Goal: Navigation & Orientation: Find specific page/section

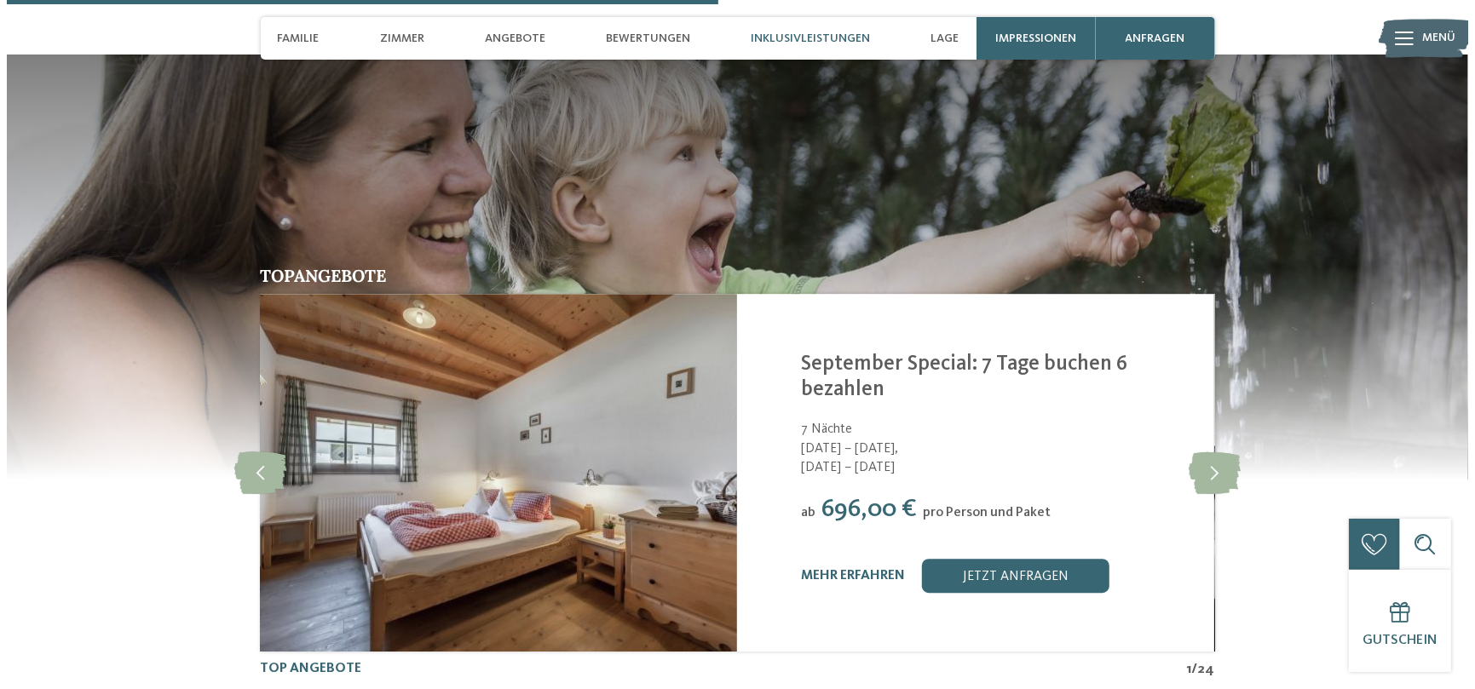
scroll to position [3408, 0]
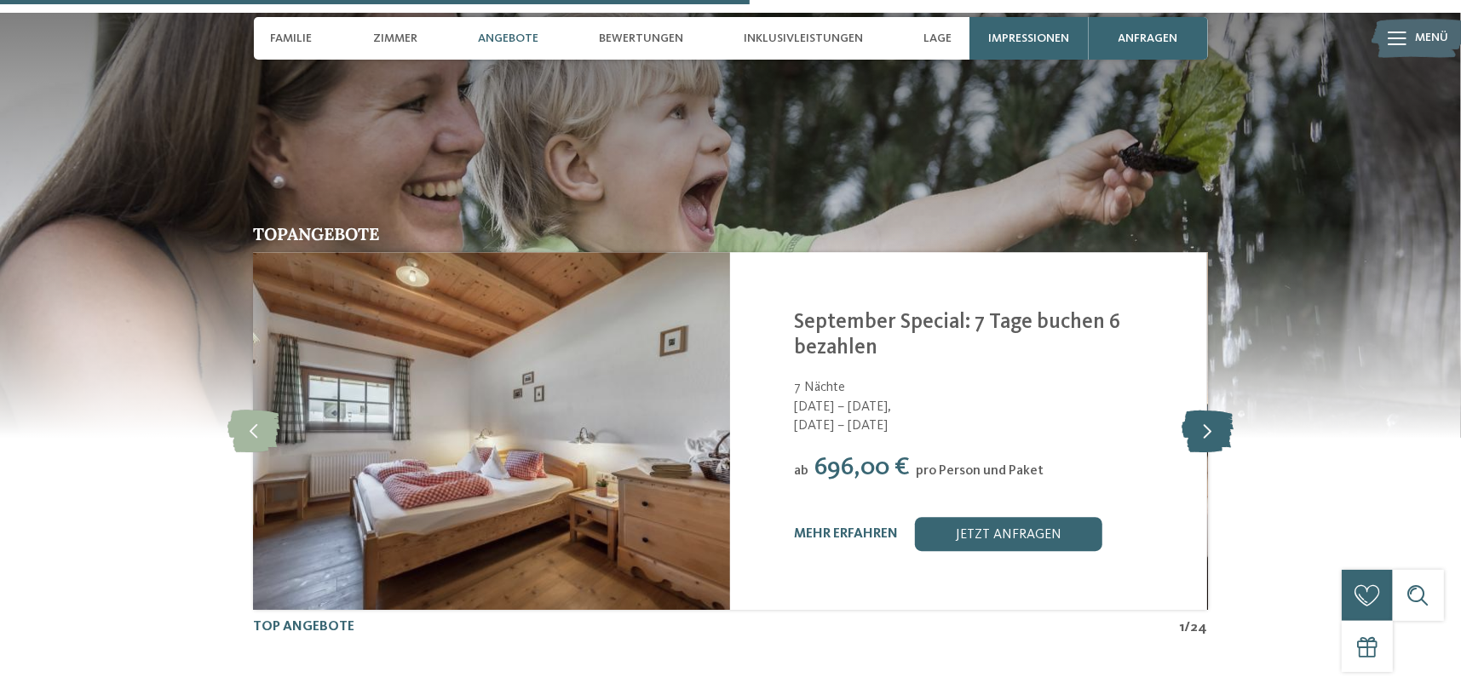
click at [1213, 410] on icon at bounding box center [1208, 431] width 52 height 43
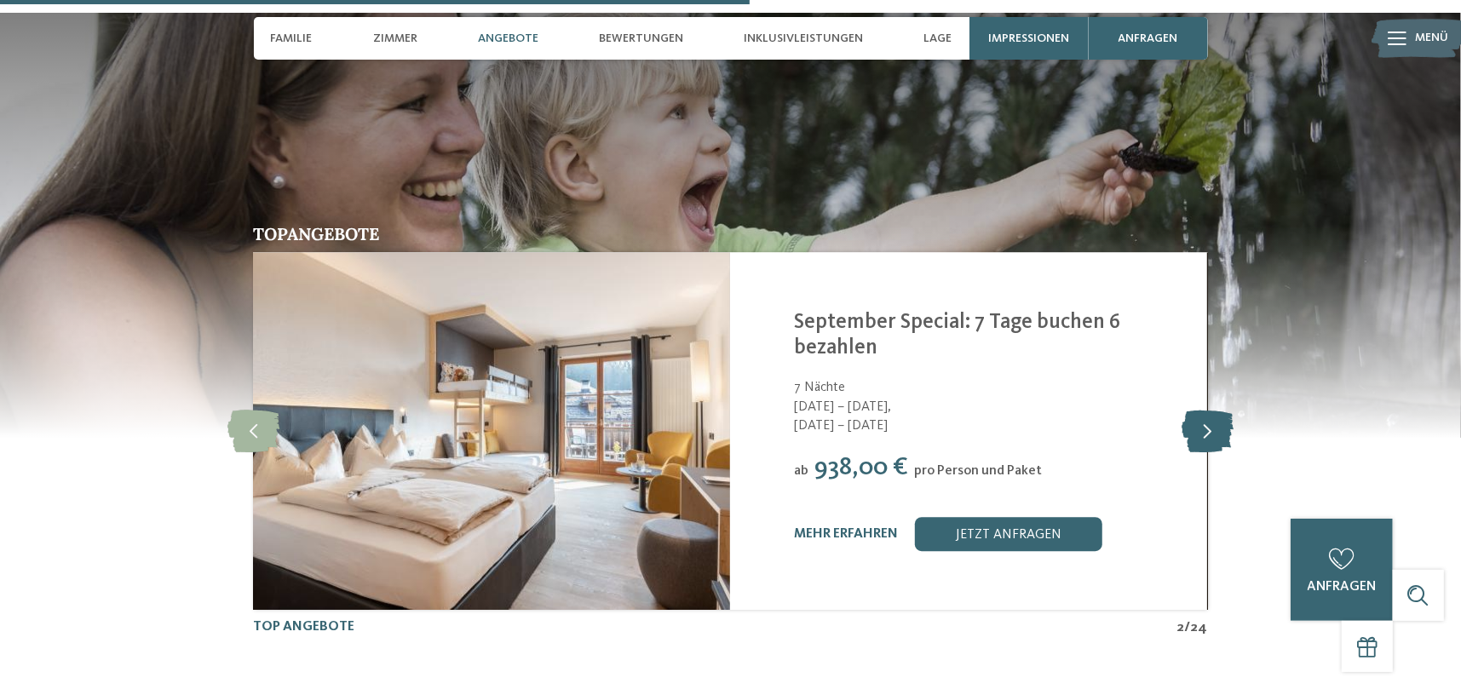
click at [1213, 410] on icon at bounding box center [1208, 431] width 52 height 43
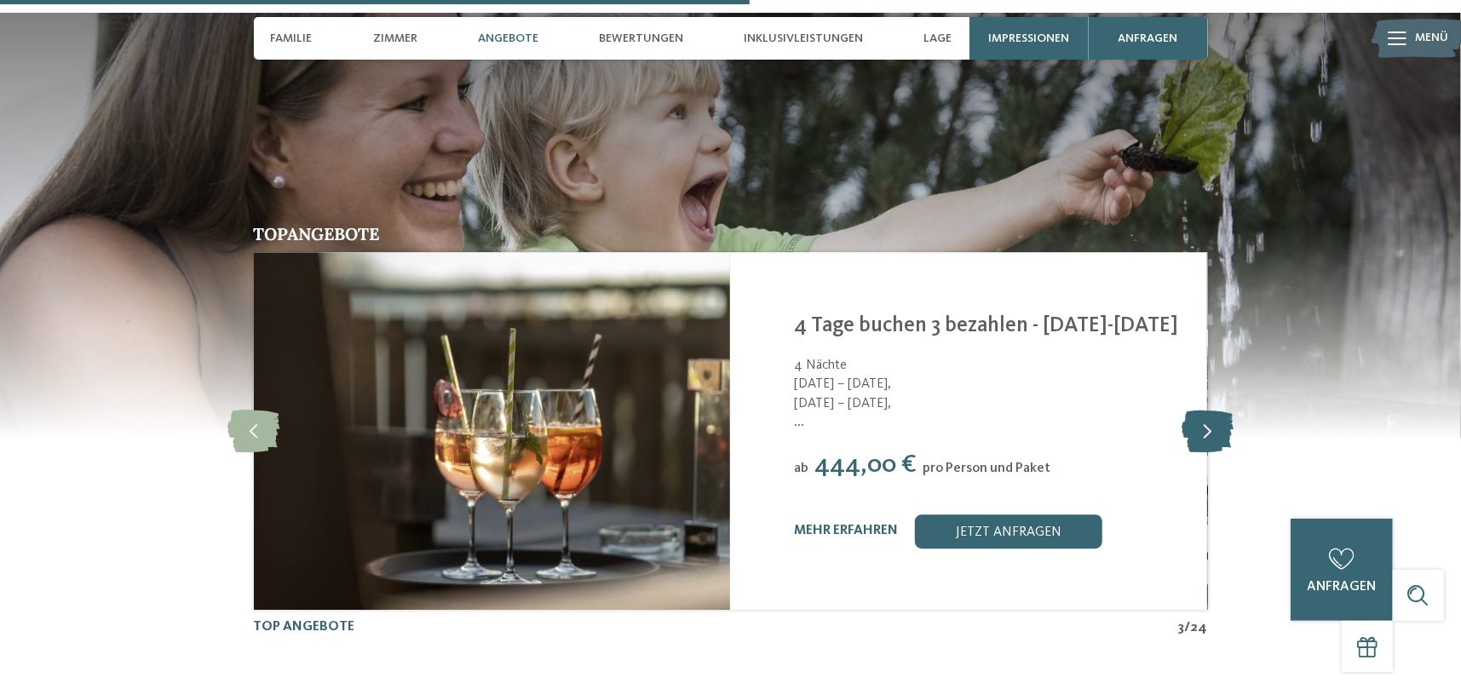
click at [1213, 410] on icon at bounding box center [1208, 431] width 52 height 43
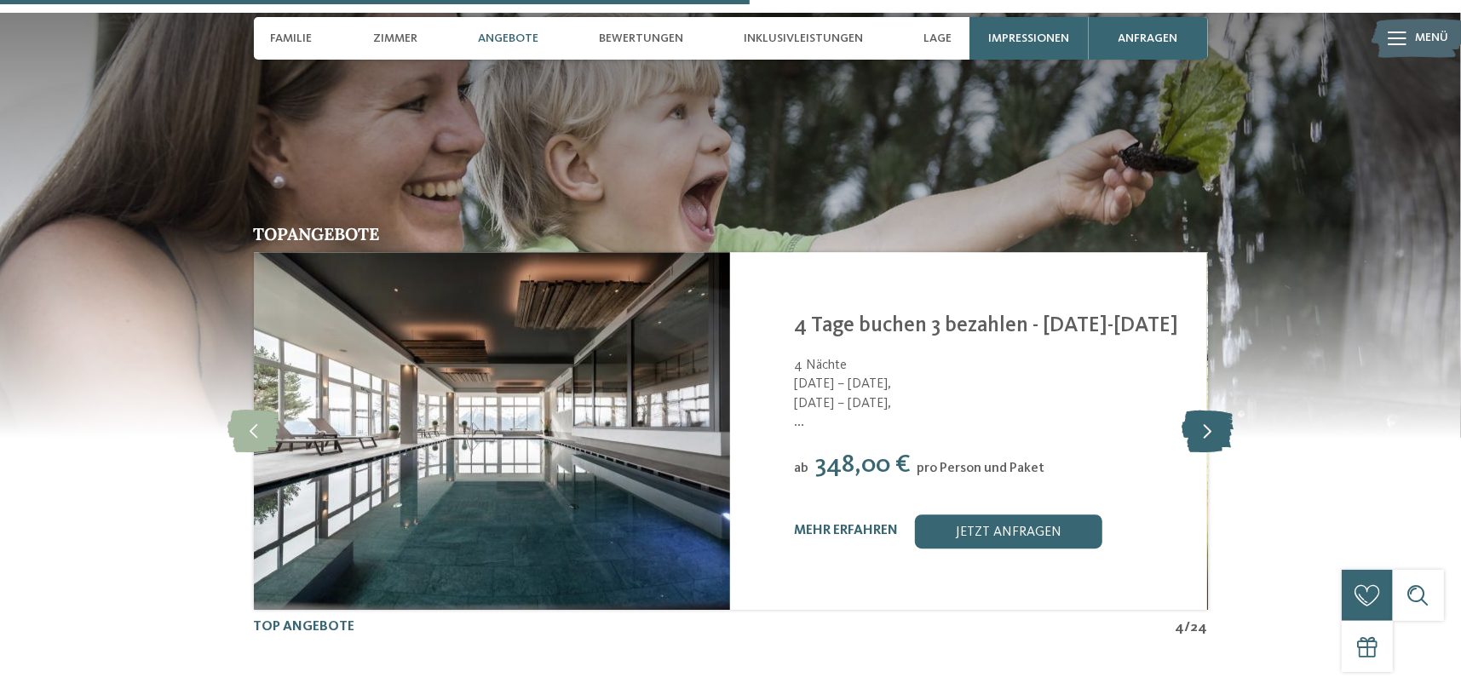
click at [1213, 410] on icon at bounding box center [1208, 431] width 52 height 43
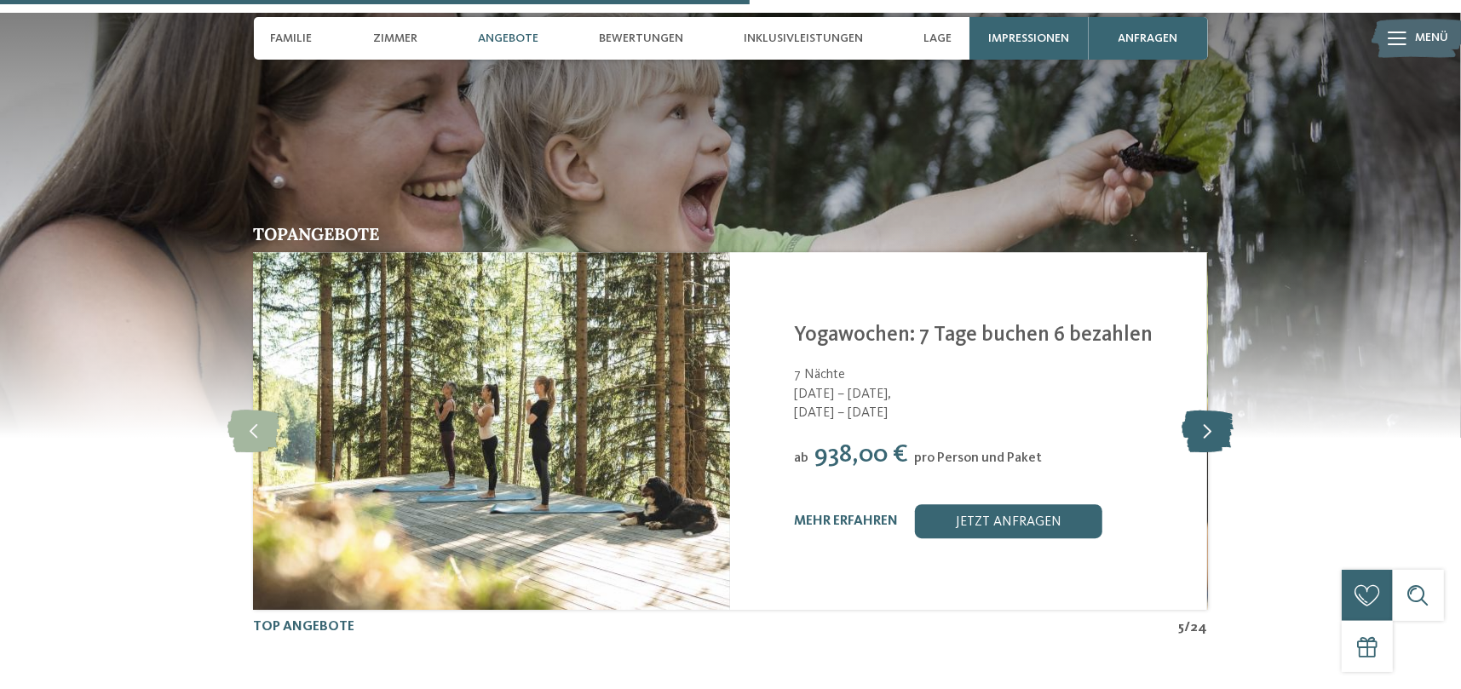
click at [1213, 410] on icon at bounding box center [1208, 431] width 52 height 43
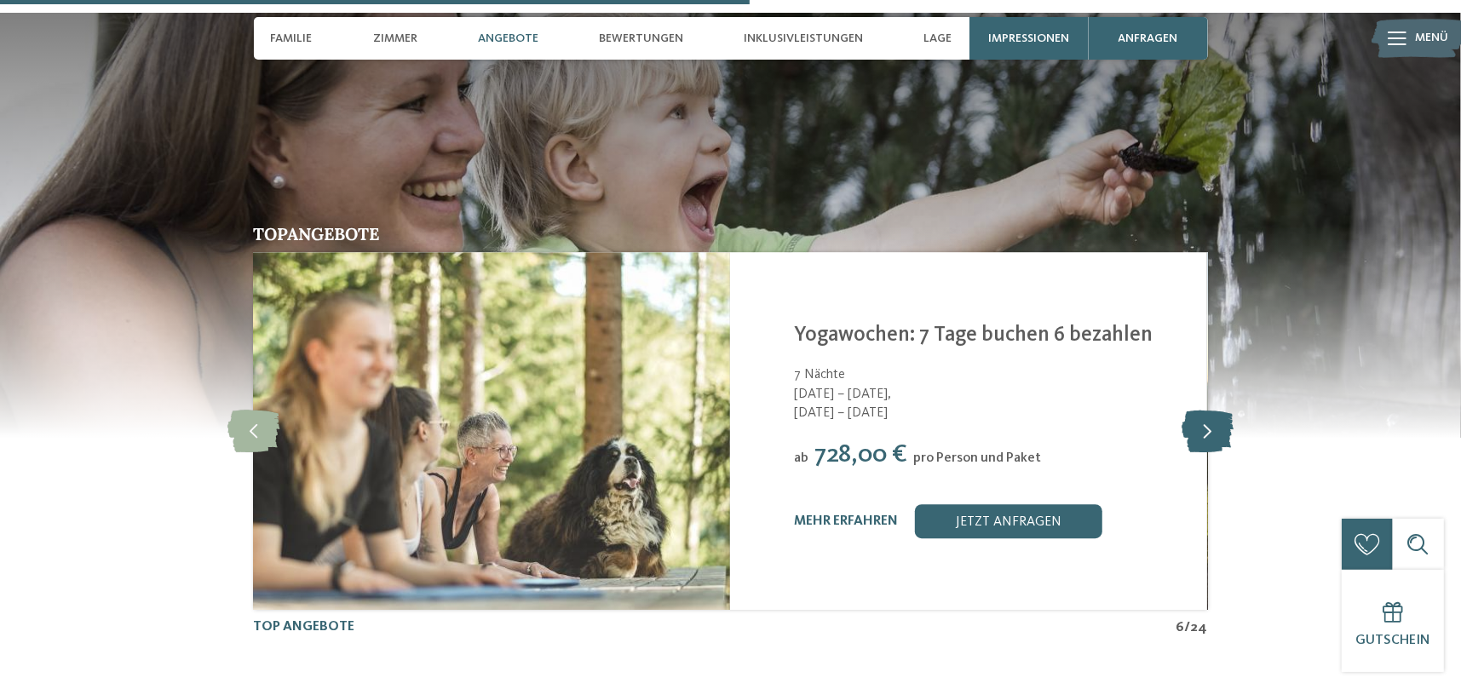
click at [1213, 410] on icon at bounding box center [1208, 431] width 52 height 43
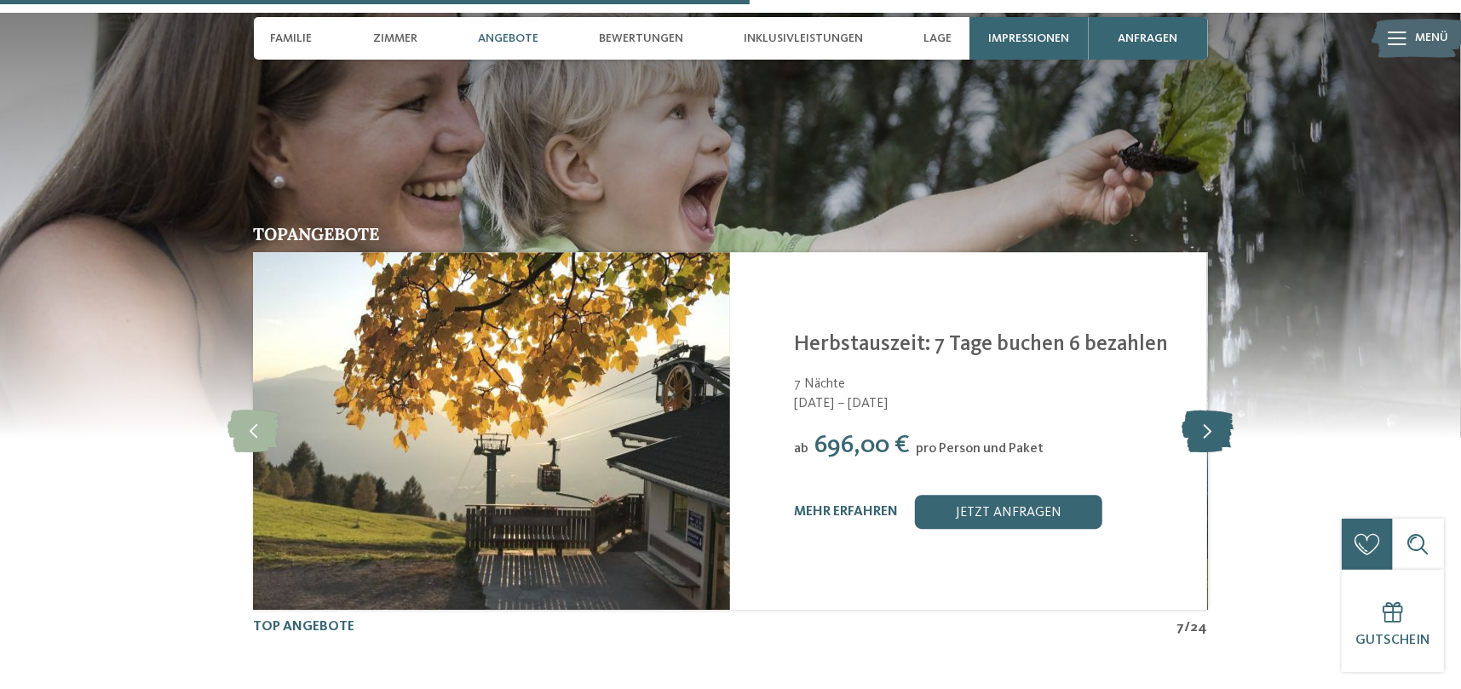
click at [1213, 410] on icon at bounding box center [1208, 431] width 52 height 43
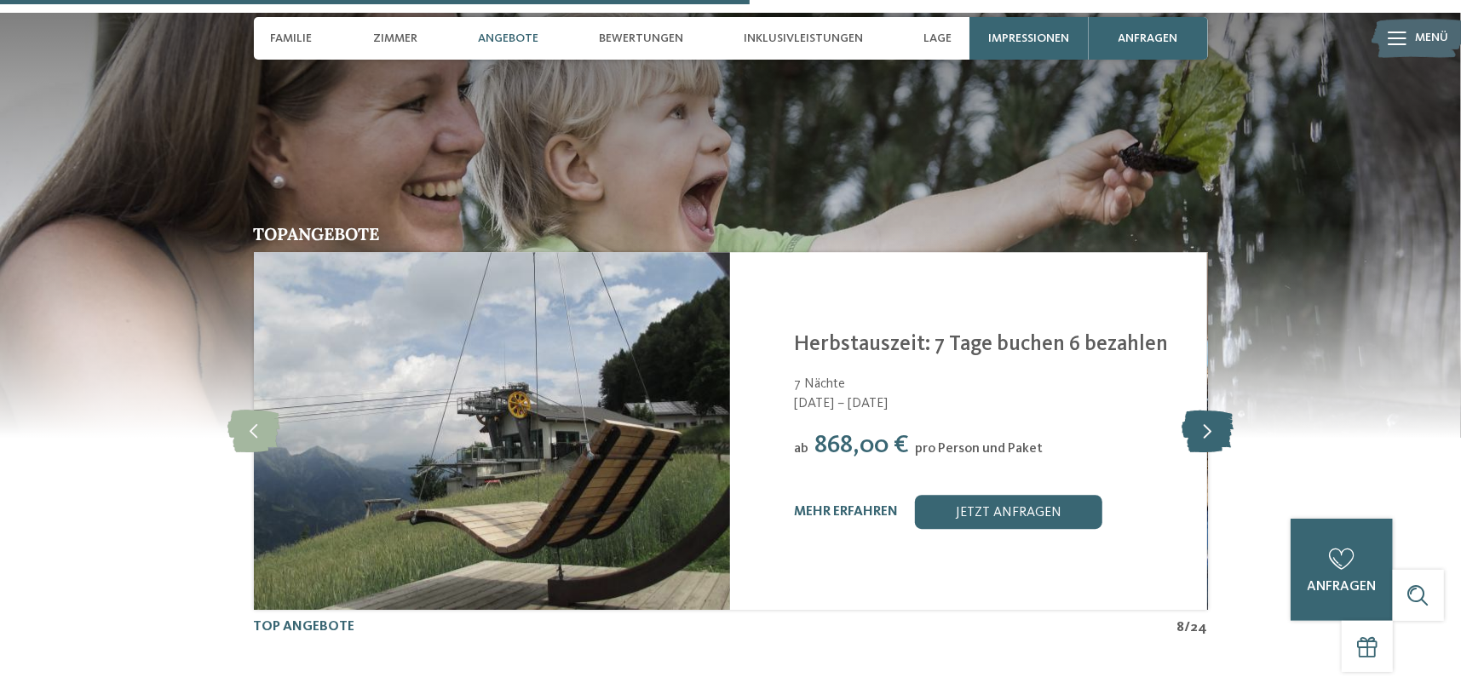
click at [1213, 410] on icon at bounding box center [1208, 431] width 52 height 43
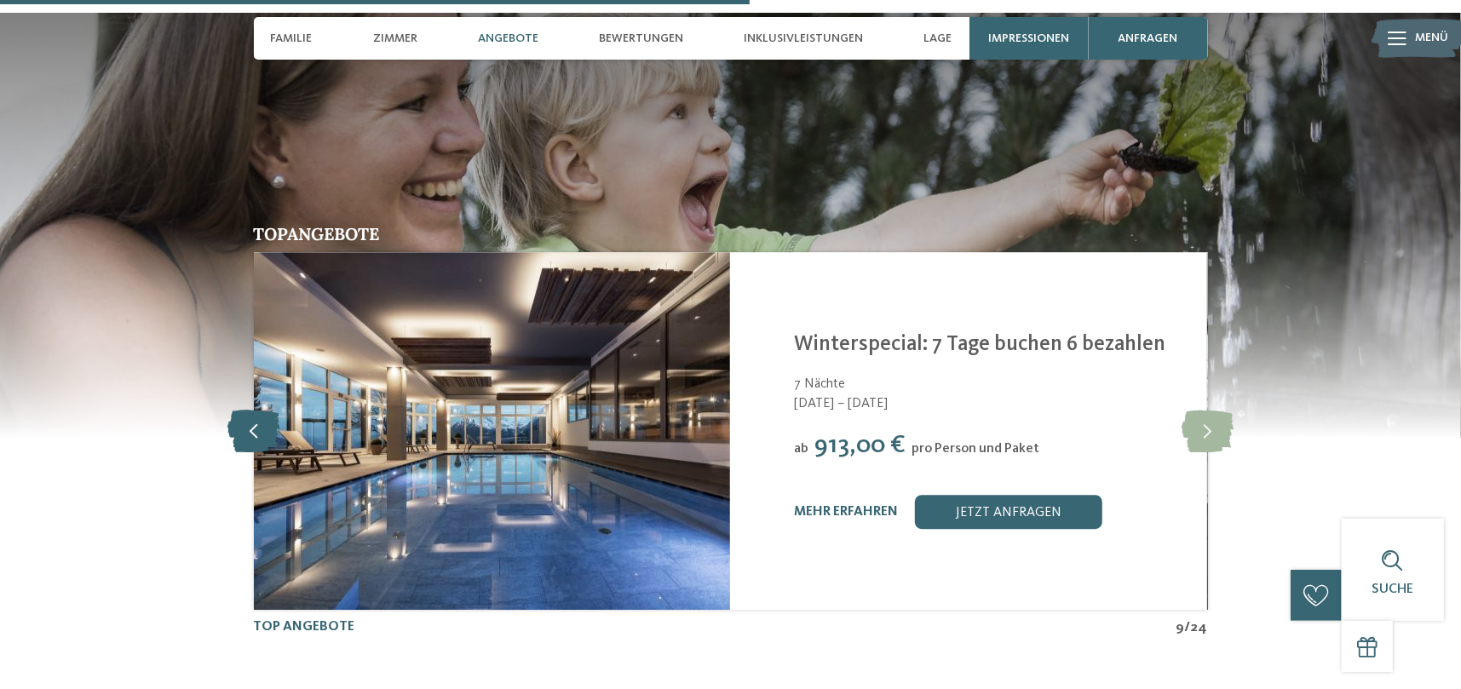
click at [245, 410] on icon at bounding box center [253, 431] width 52 height 43
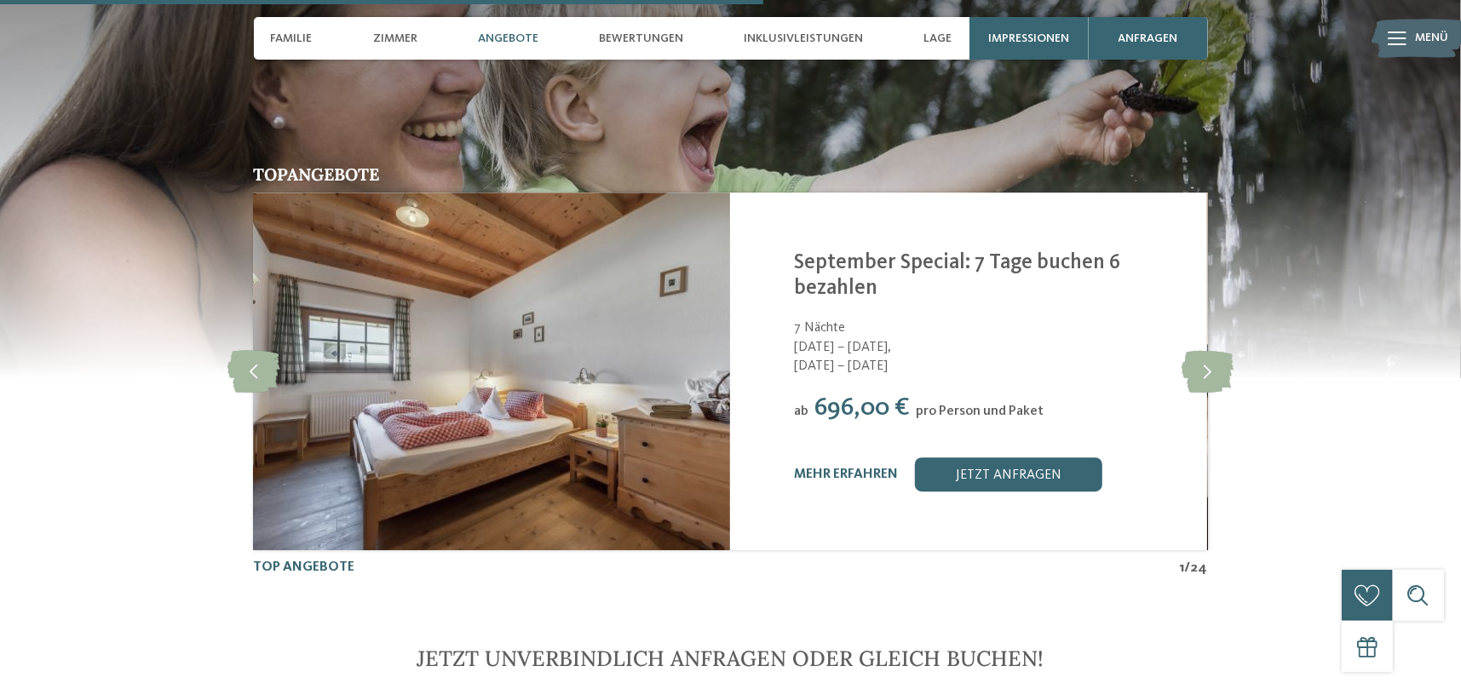
scroll to position [3493, 0]
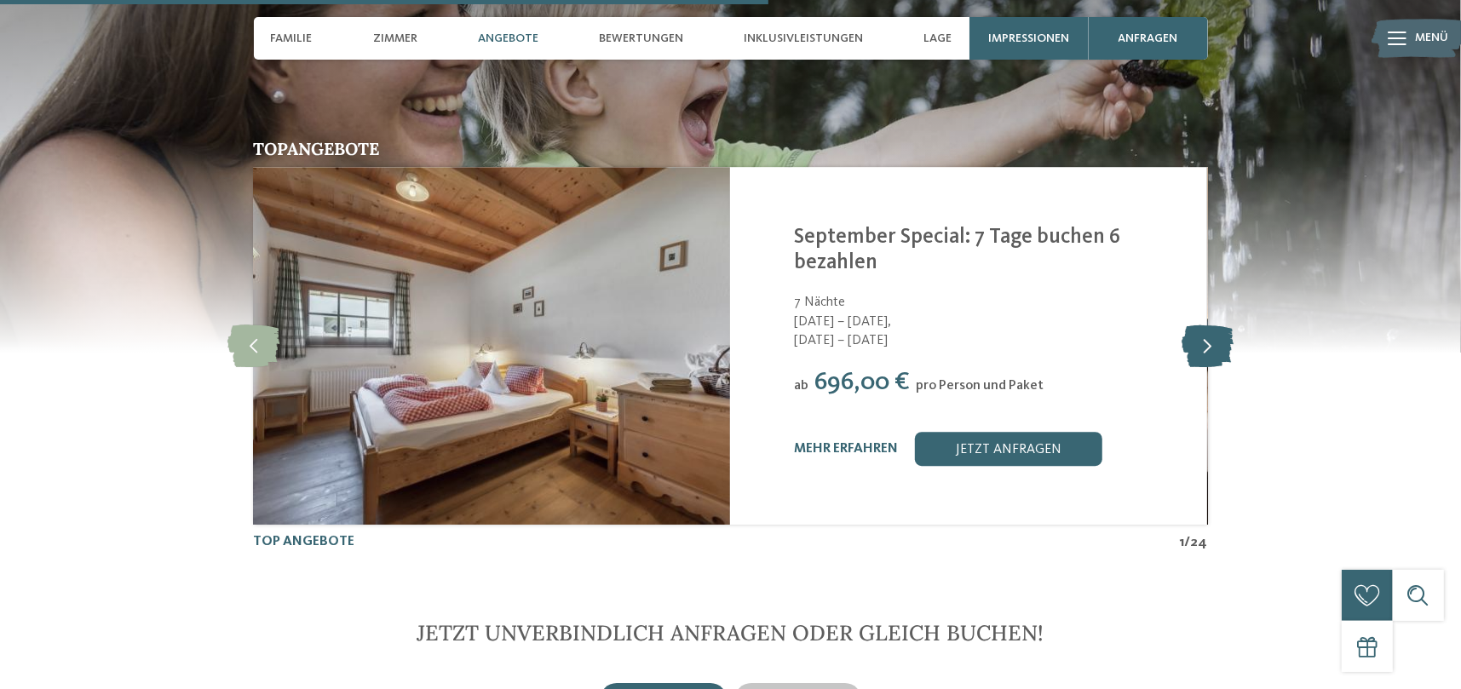
click at [1206, 325] on icon at bounding box center [1208, 346] width 52 height 43
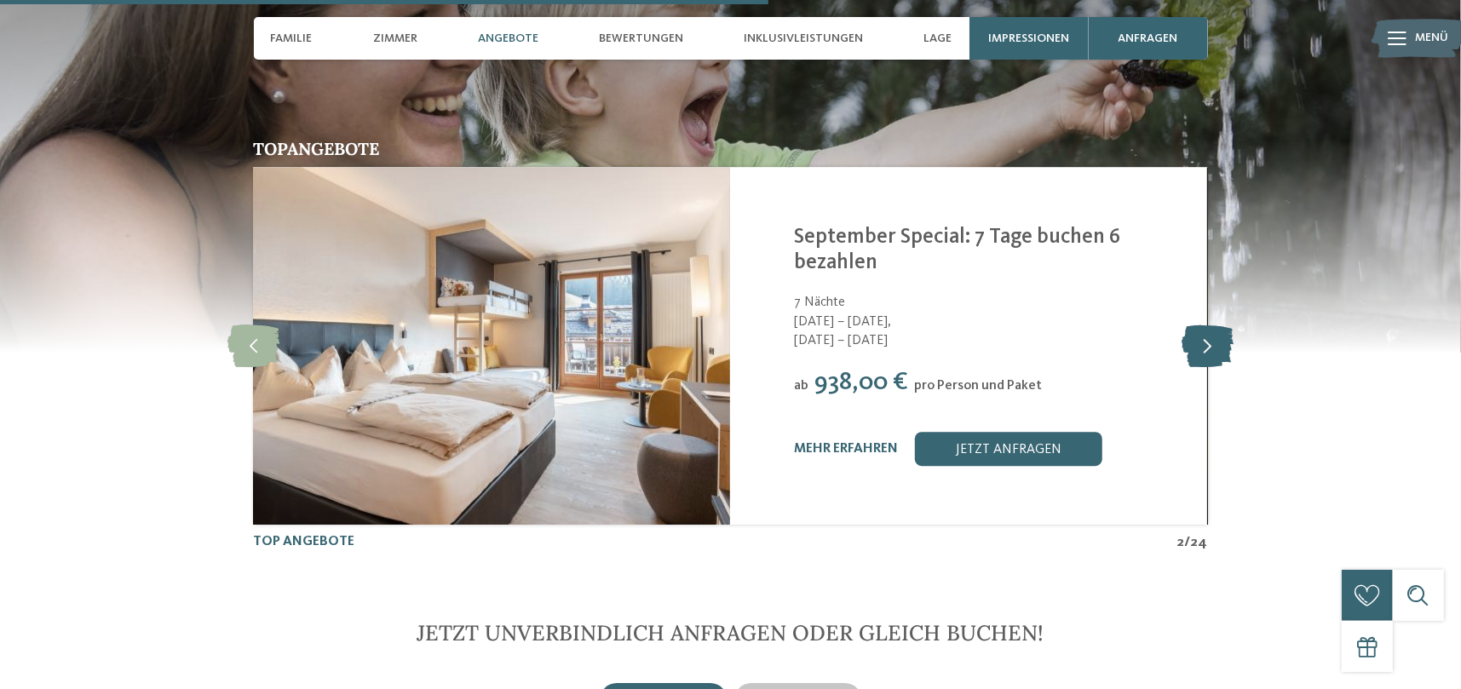
click at [1206, 325] on icon at bounding box center [1208, 346] width 52 height 43
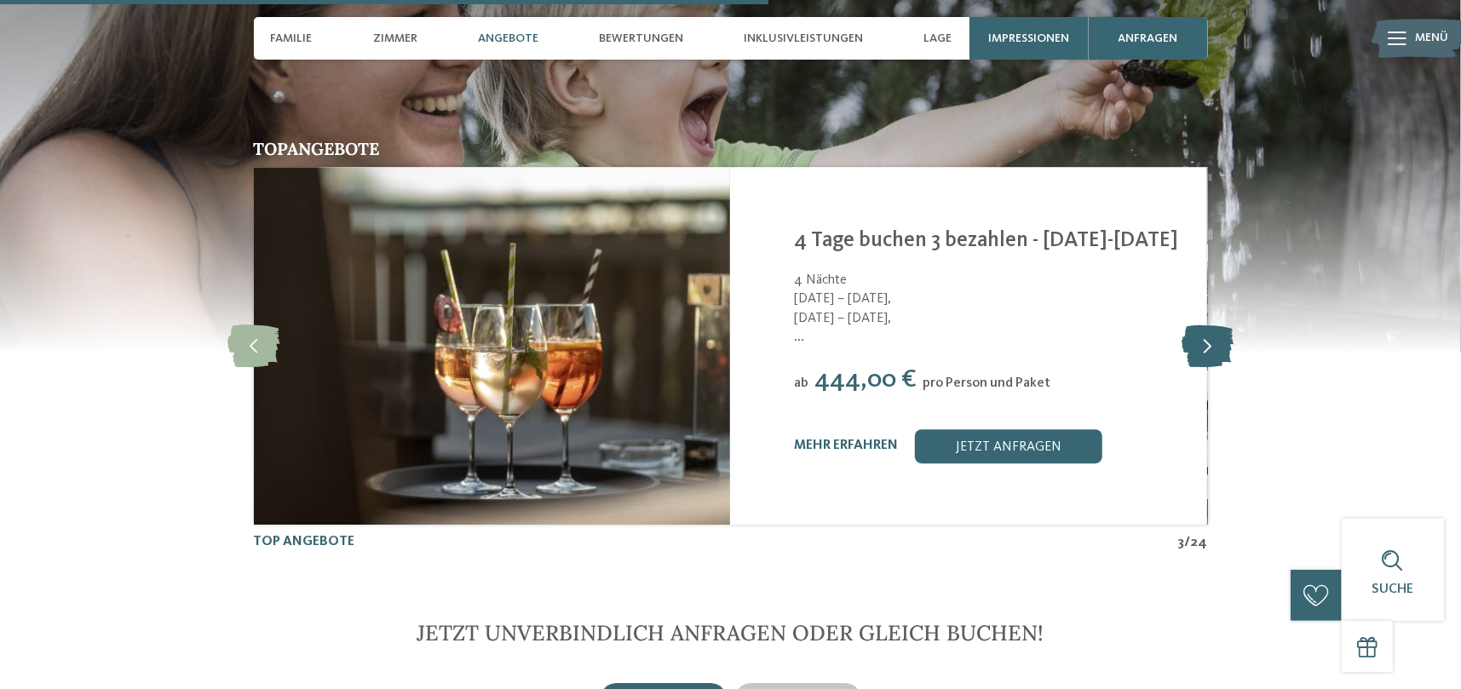
click at [1206, 325] on icon at bounding box center [1208, 346] width 52 height 43
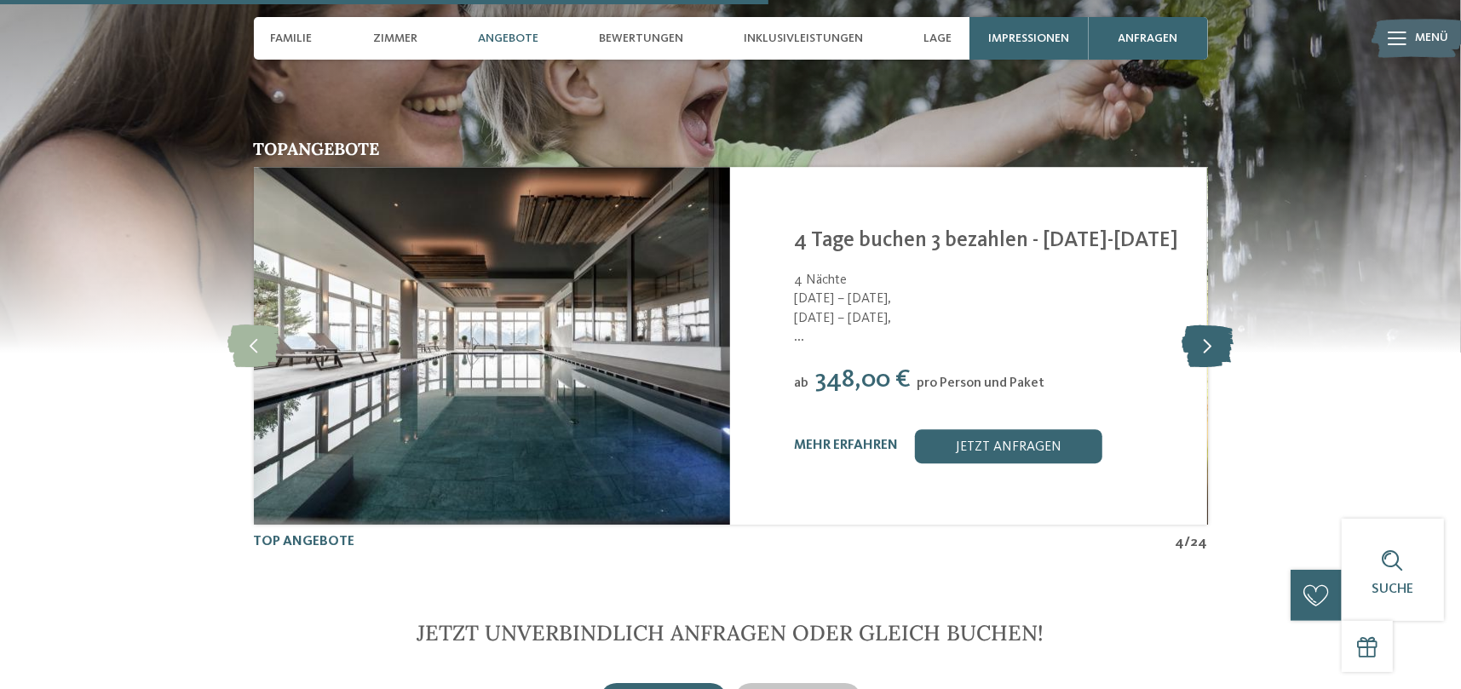
click at [1206, 325] on icon at bounding box center [1208, 346] width 52 height 43
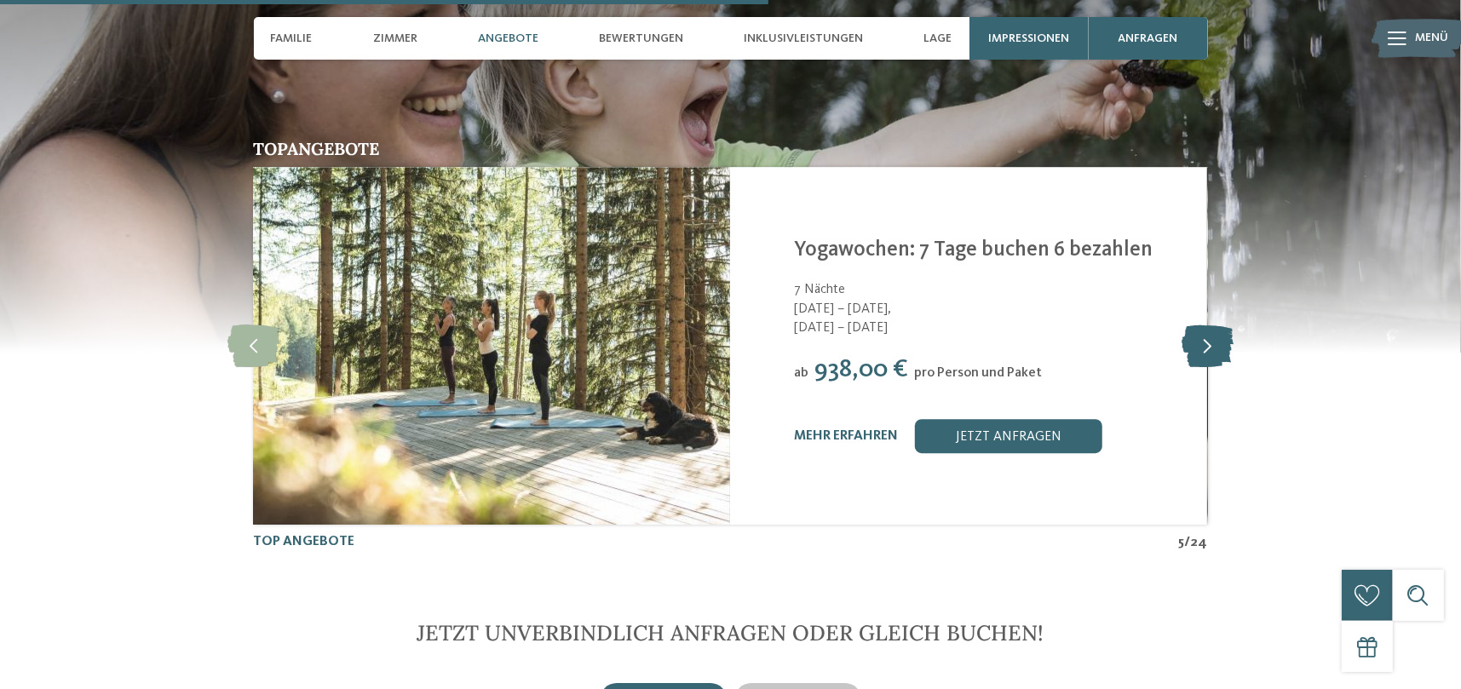
click at [1206, 325] on icon at bounding box center [1208, 346] width 52 height 43
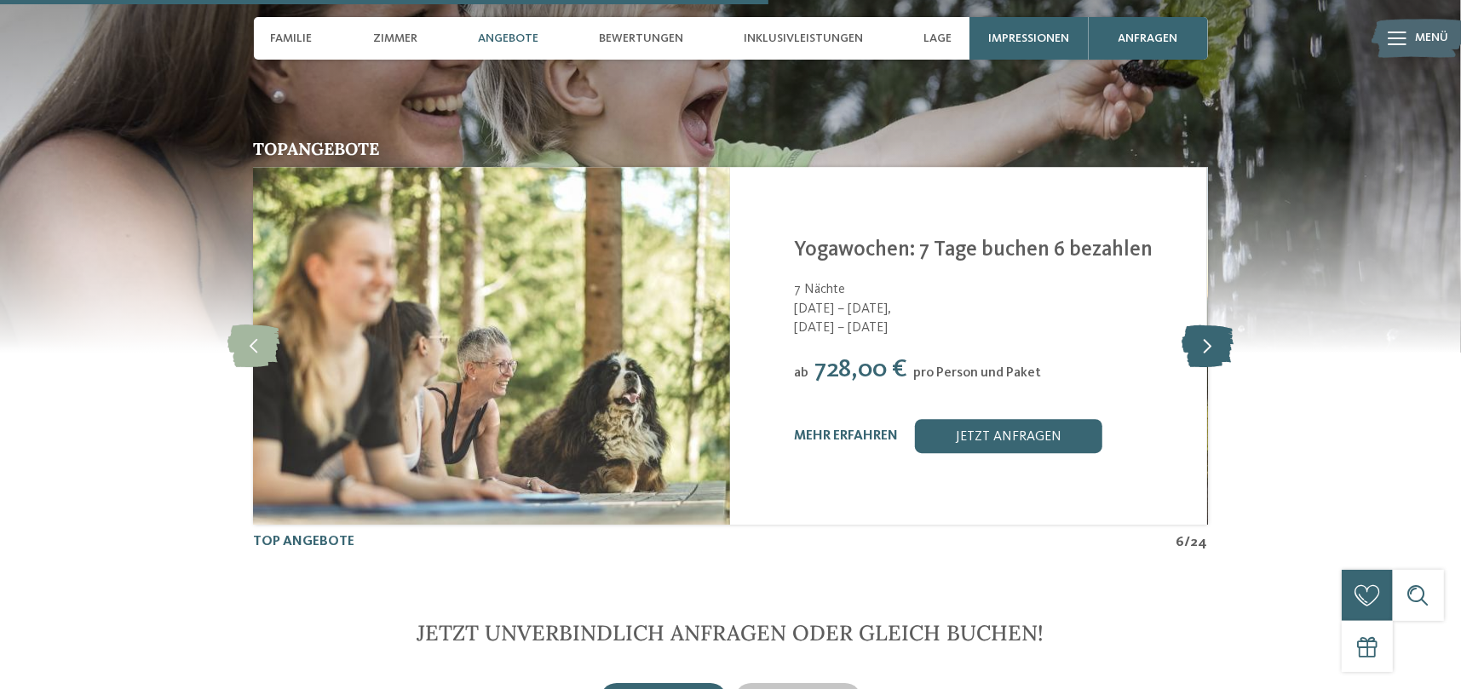
click at [1206, 325] on icon at bounding box center [1208, 346] width 52 height 43
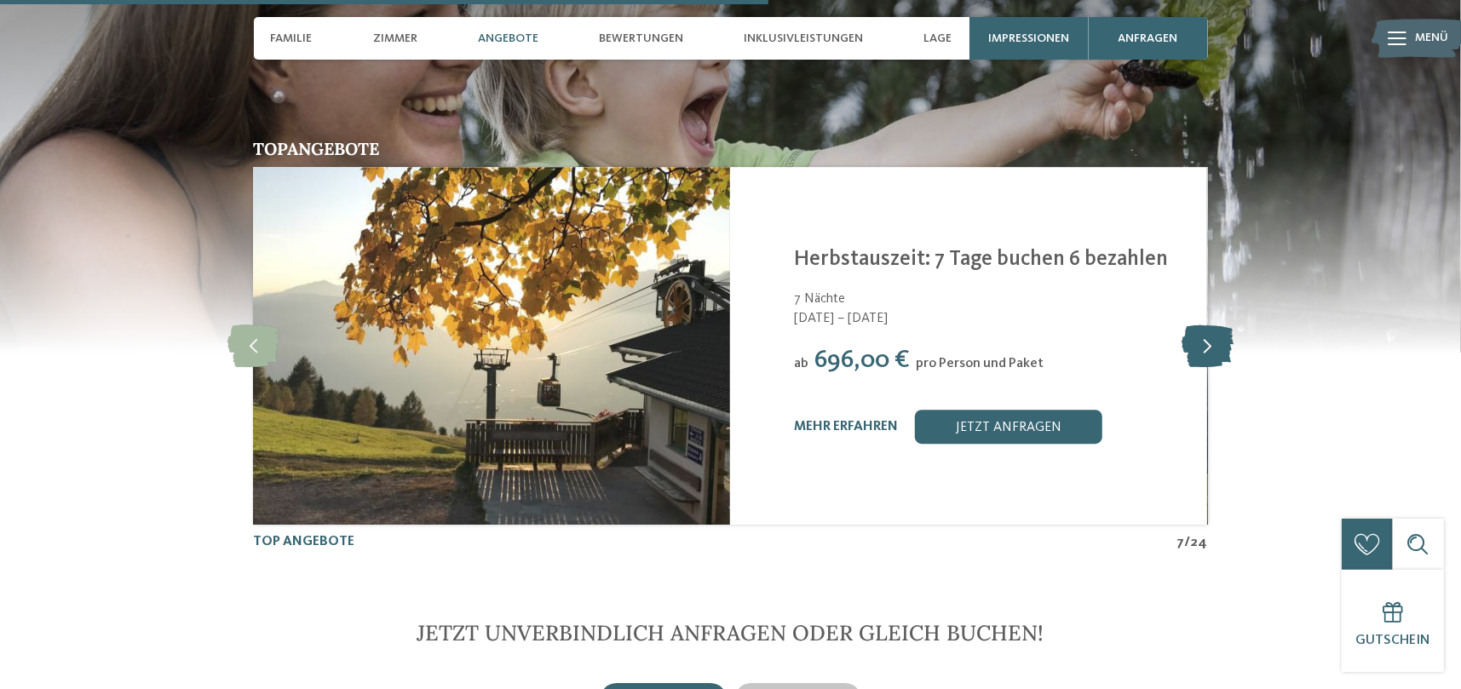
click at [1203, 325] on icon at bounding box center [1208, 346] width 52 height 43
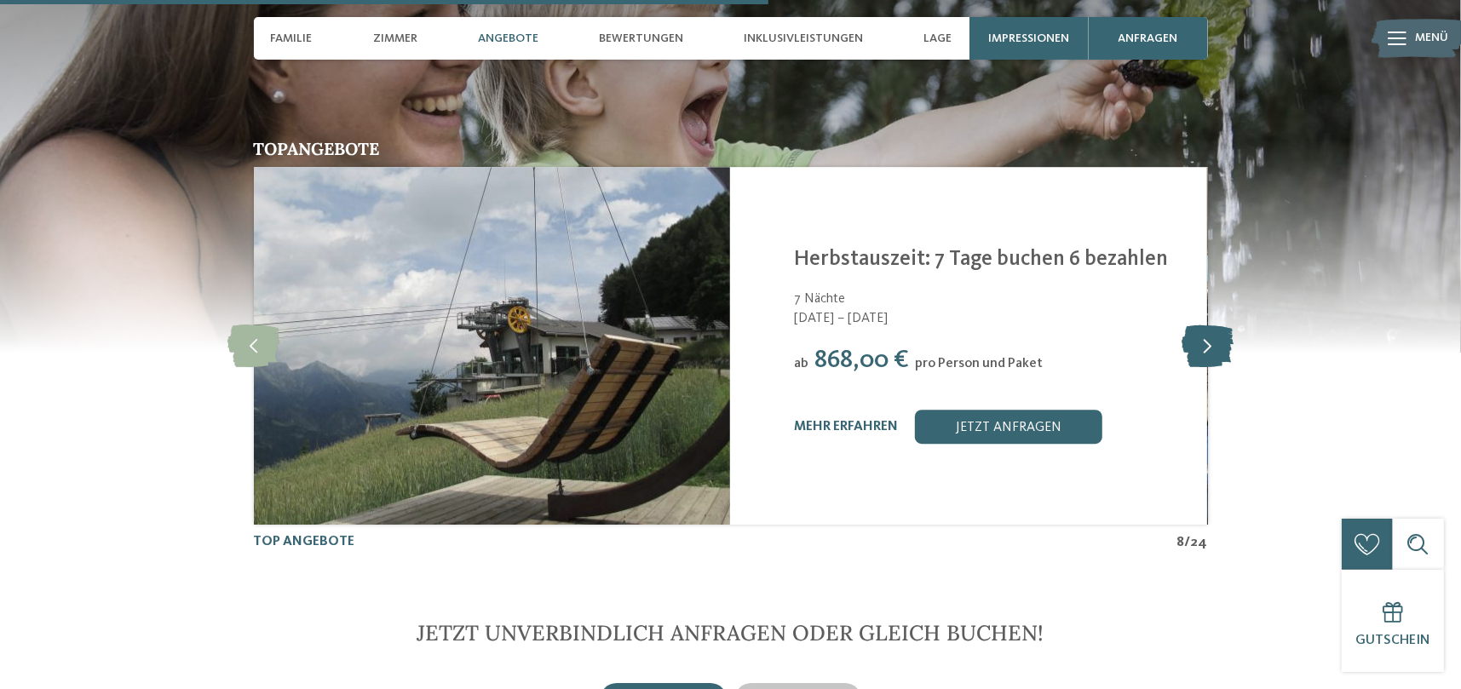
click at [1203, 325] on icon at bounding box center [1208, 346] width 52 height 43
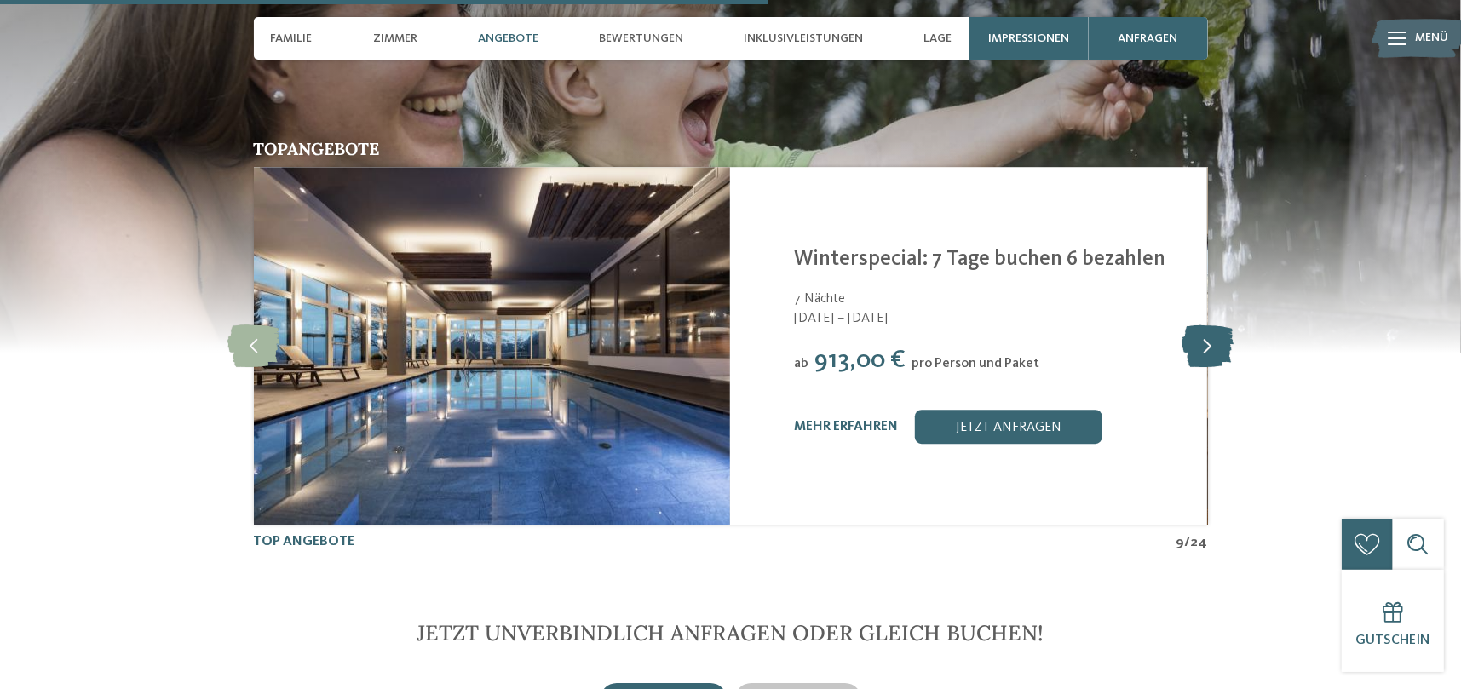
click at [1203, 325] on icon at bounding box center [1208, 346] width 52 height 43
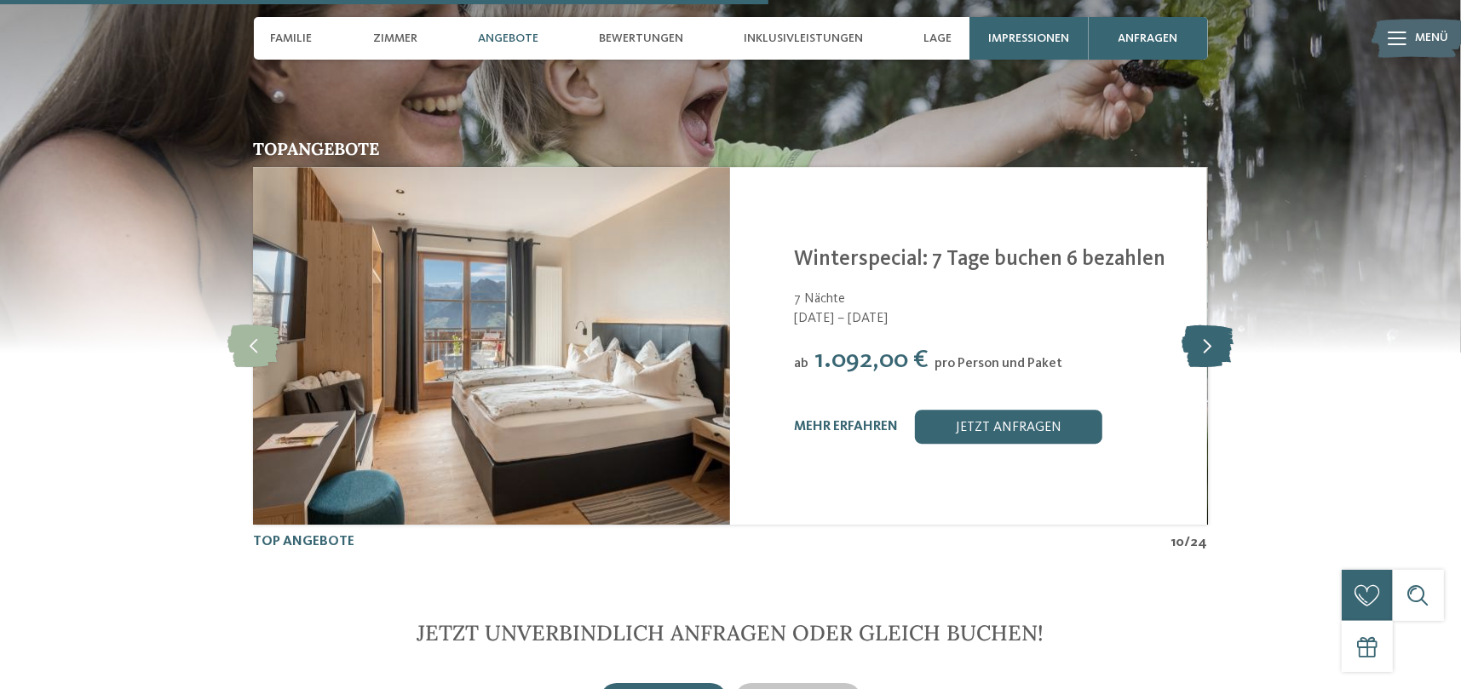
click at [1203, 325] on icon at bounding box center [1208, 346] width 52 height 43
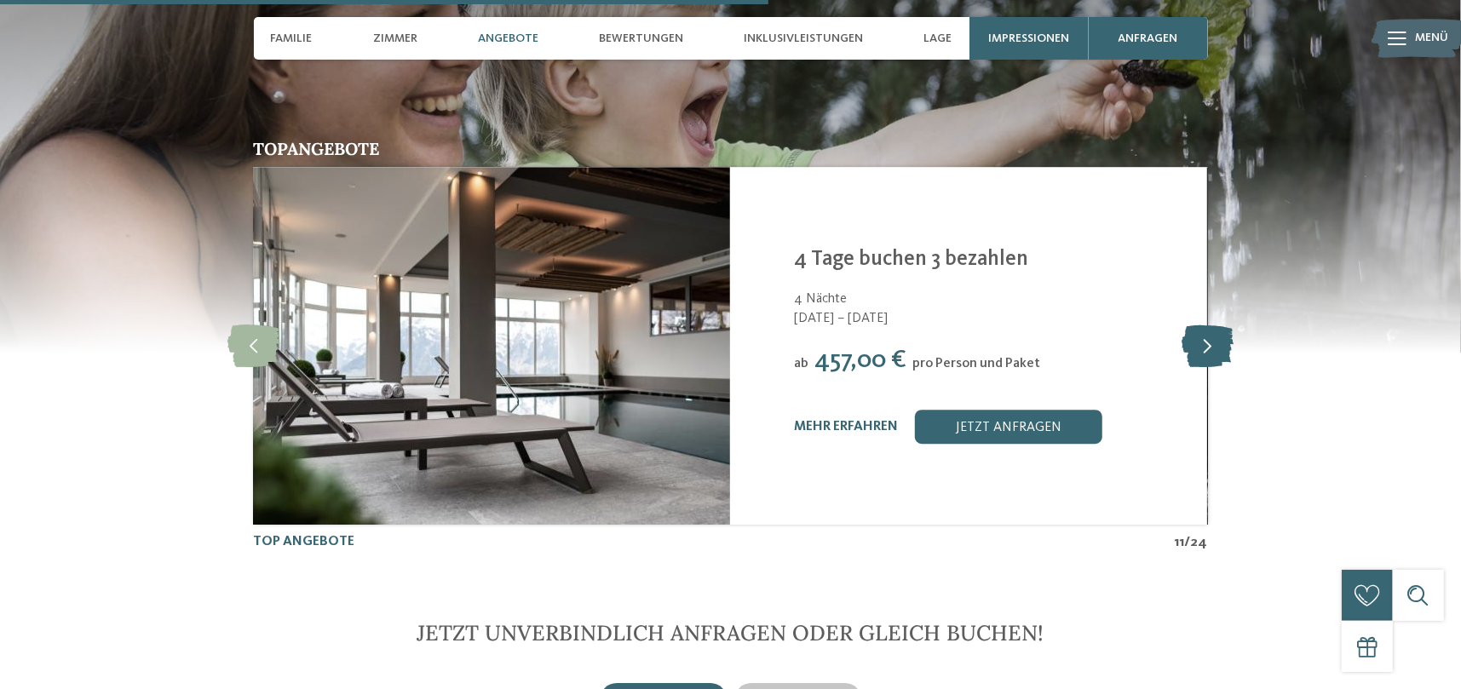
click at [1203, 325] on icon at bounding box center [1208, 346] width 52 height 43
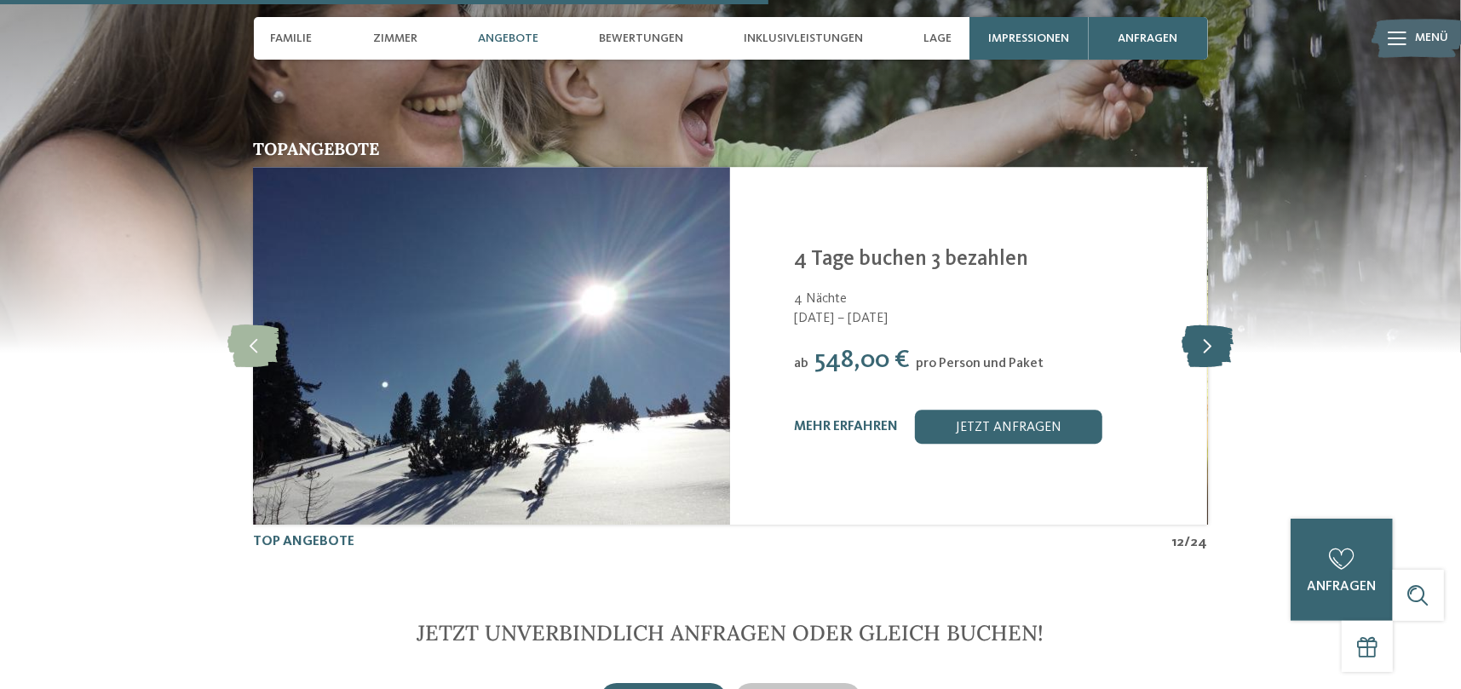
click at [1203, 325] on icon at bounding box center [1208, 346] width 52 height 43
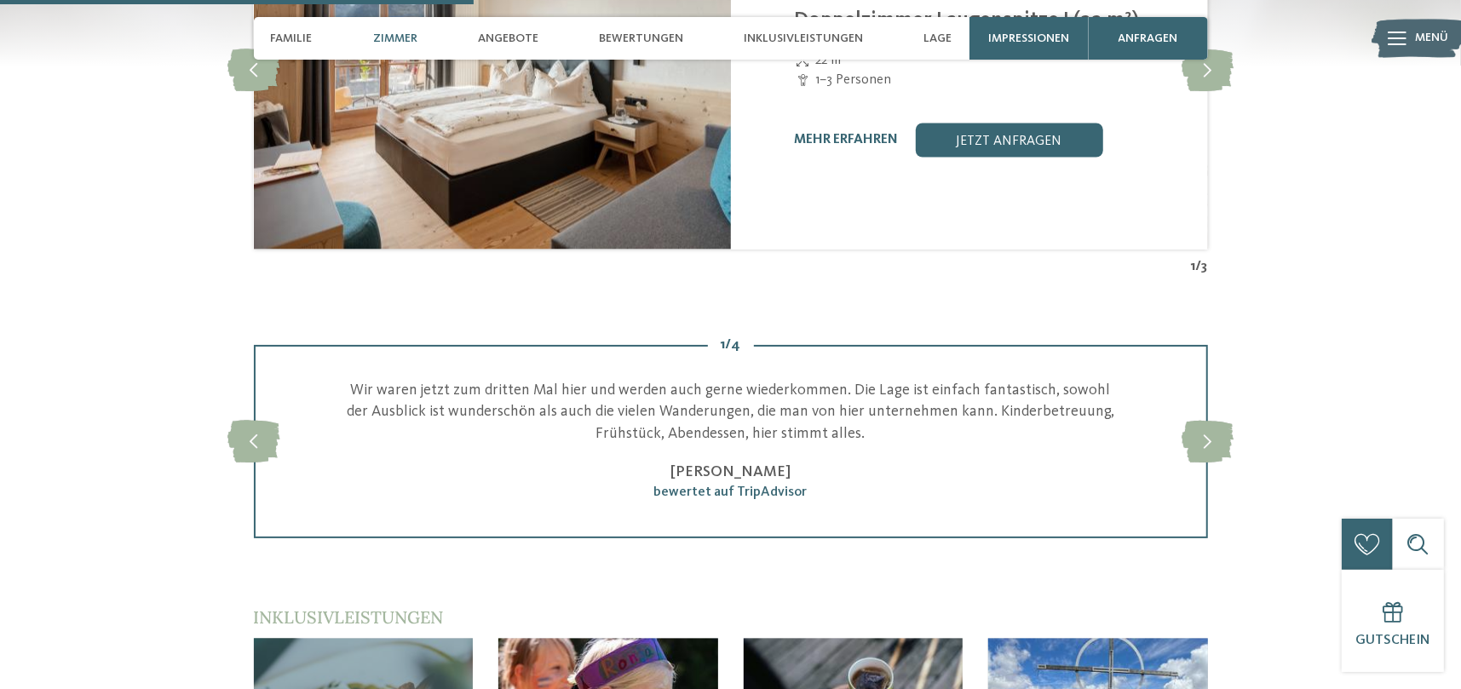
scroll to position [2045, 0]
